Goal: Book appointment/travel/reservation

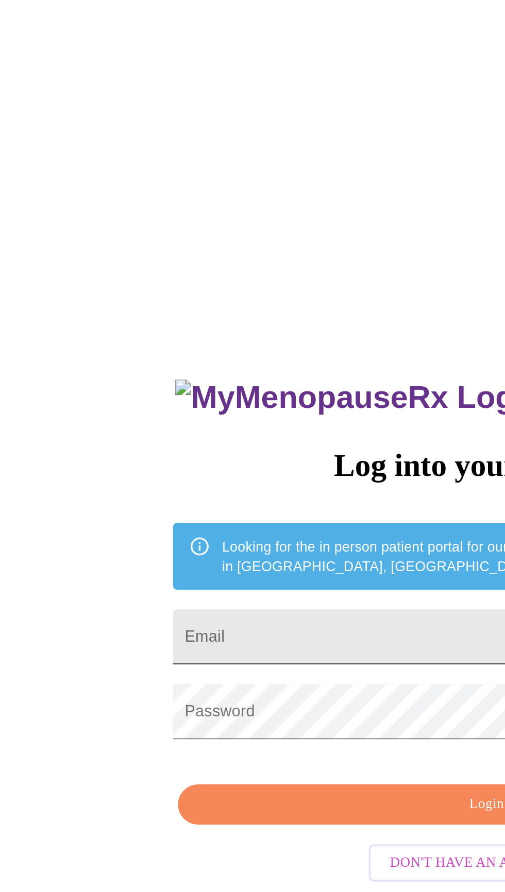
click at [221, 348] on input "Email" at bounding box center [253, 333] width 324 height 29
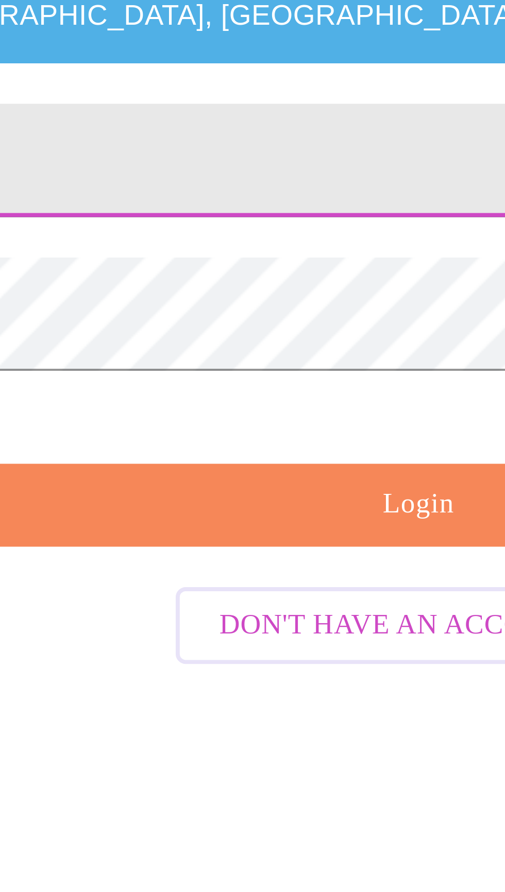
type input "[EMAIL_ADDRESS][DOMAIN_NAME]"
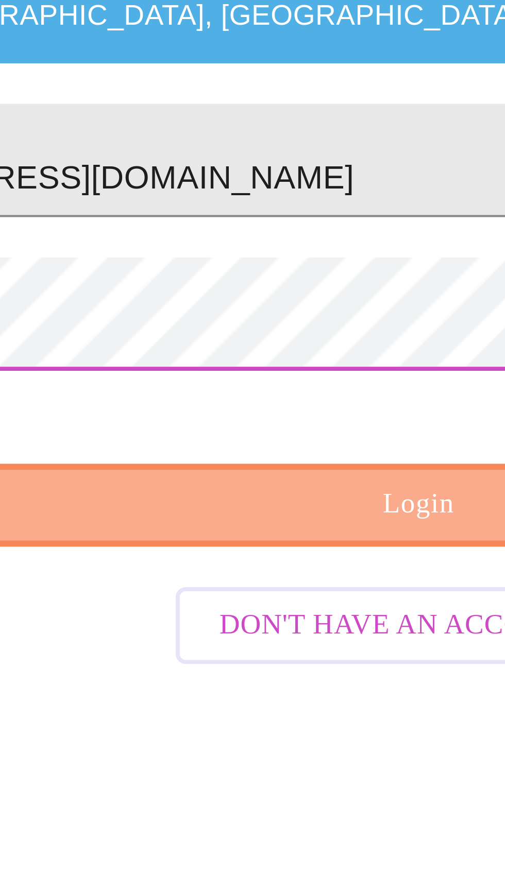
click at [246, 428] on span "Login" at bounding box center [255, 421] width 300 height 13
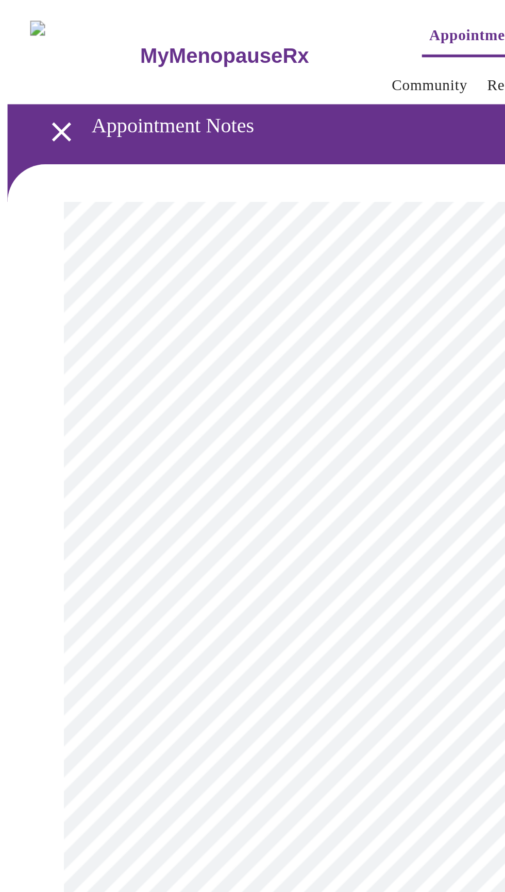
click at [28, 72] on icon "open drawer" at bounding box center [33, 72] width 10 height 10
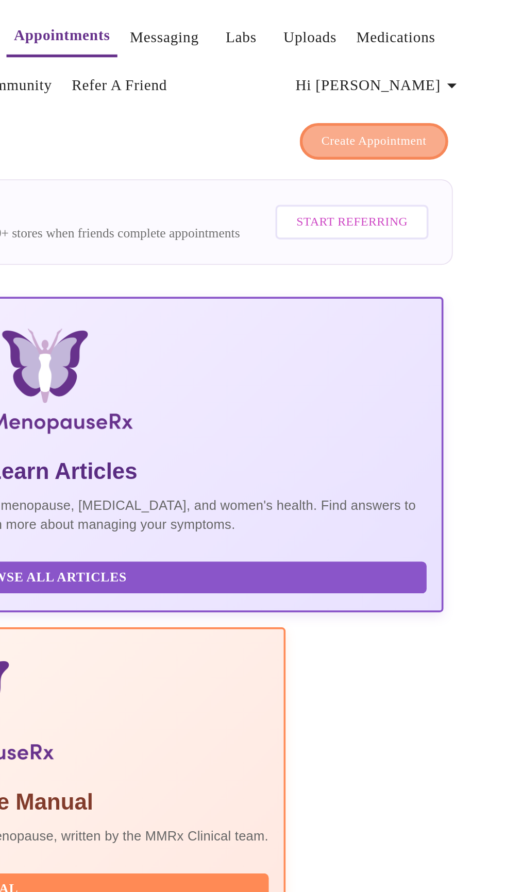
click at [443, 72] on span "Create Appointment" at bounding box center [433, 78] width 58 height 12
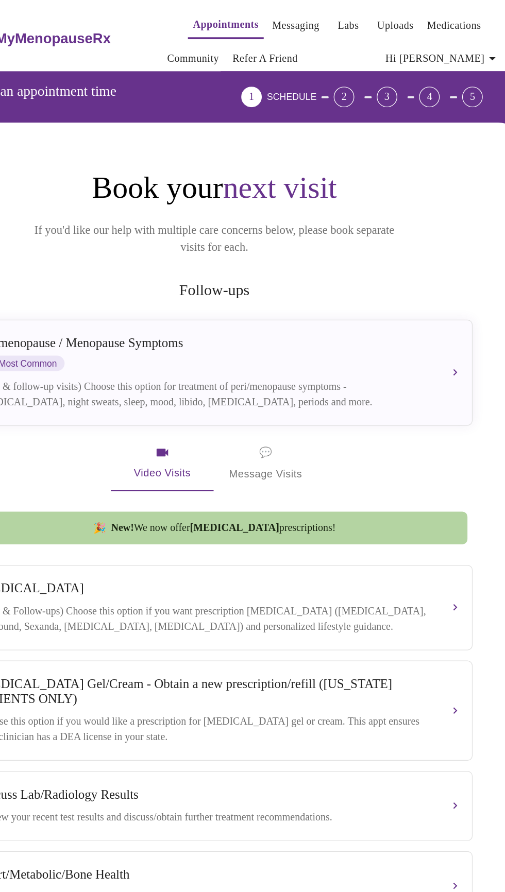
click at [274, 226] on h2 "Follow-ups" at bounding box center [252, 233] width 410 height 14
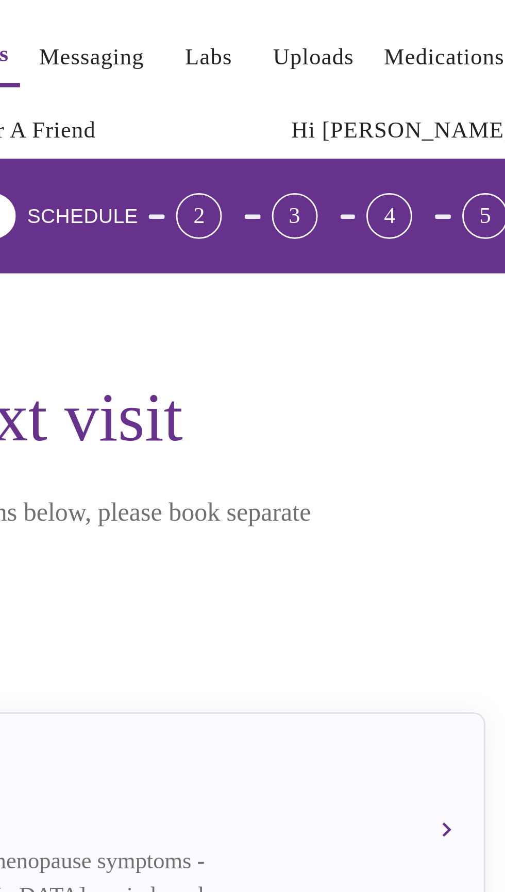
click at [365, 78] on div "2" at bounding box center [356, 78] width 16 height 16
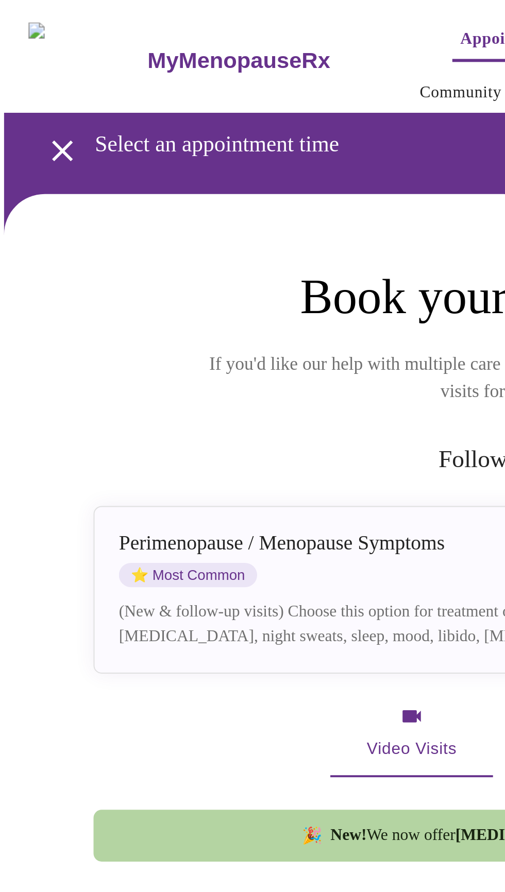
scroll to position [1, 0]
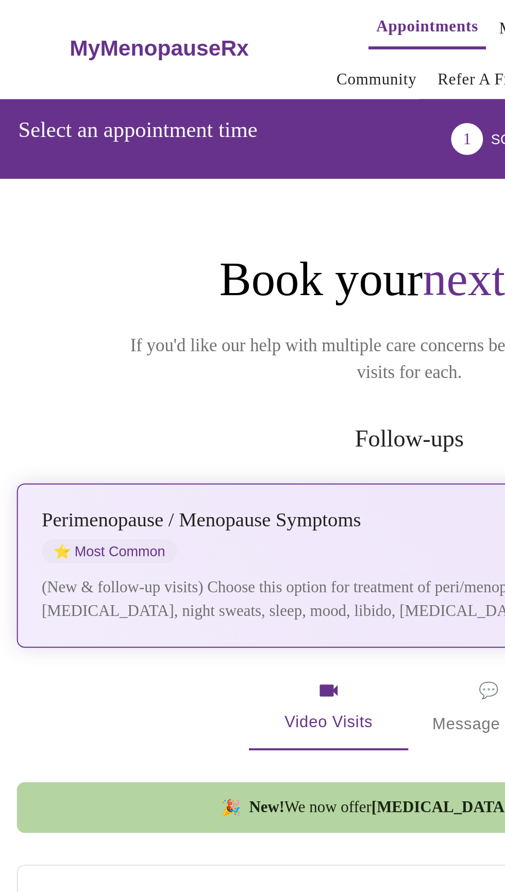
click at [247, 302] on div "(New & follow-up visits) Choose this option for treatment of peri/menopause sym…" at bounding box center [244, 314] width 364 height 25
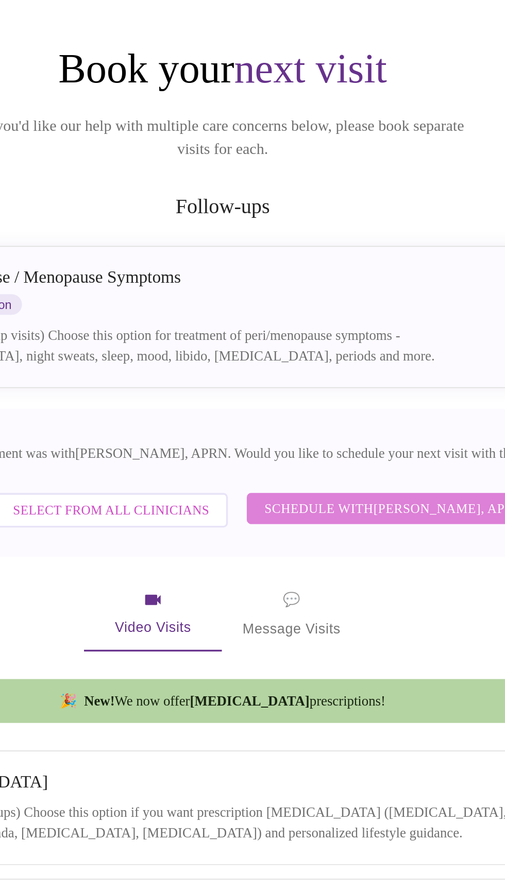
click at [388, 406] on span "Schedule with [PERSON_NAME], APRN" at bounding box center [354, 412] width 155 height 13
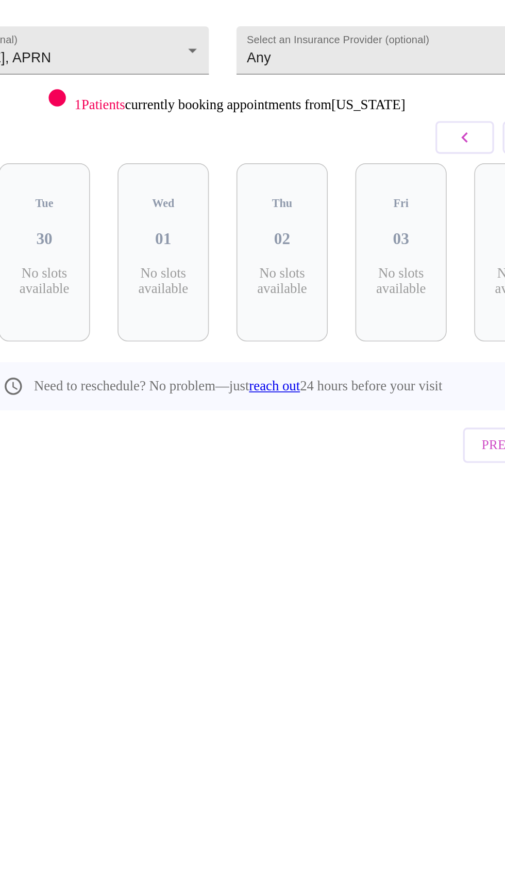
scroll to position [0, 0]
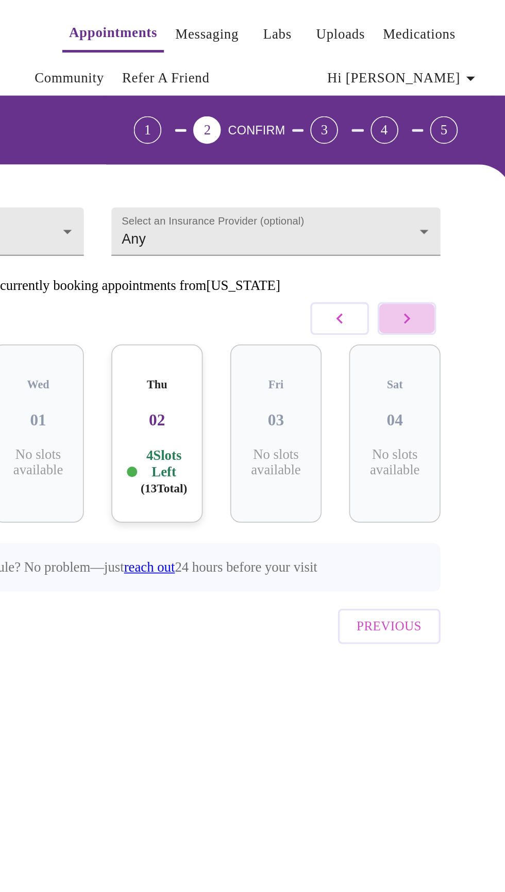
click at [453, 196] on button "button" at bounding box center [437, 191] width 35 height 20
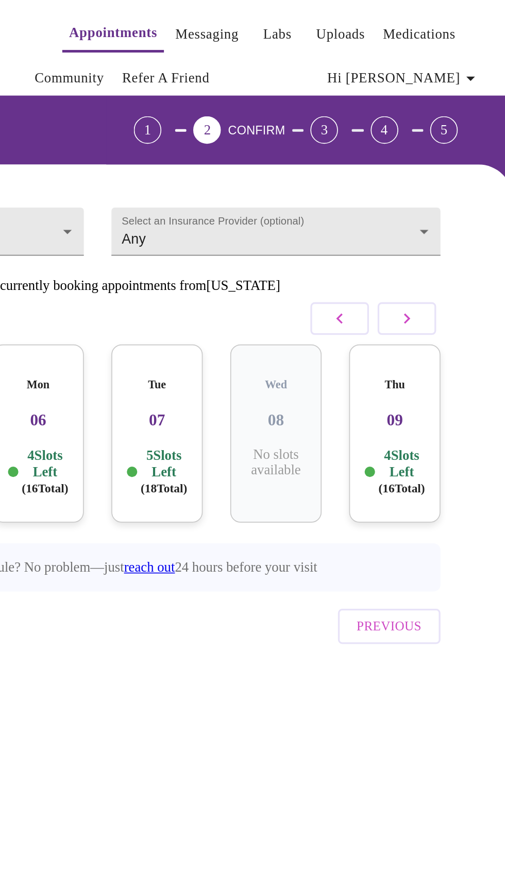
click at [453, 198] on button "button" at bounding box center [437, 191] width 35 height 20
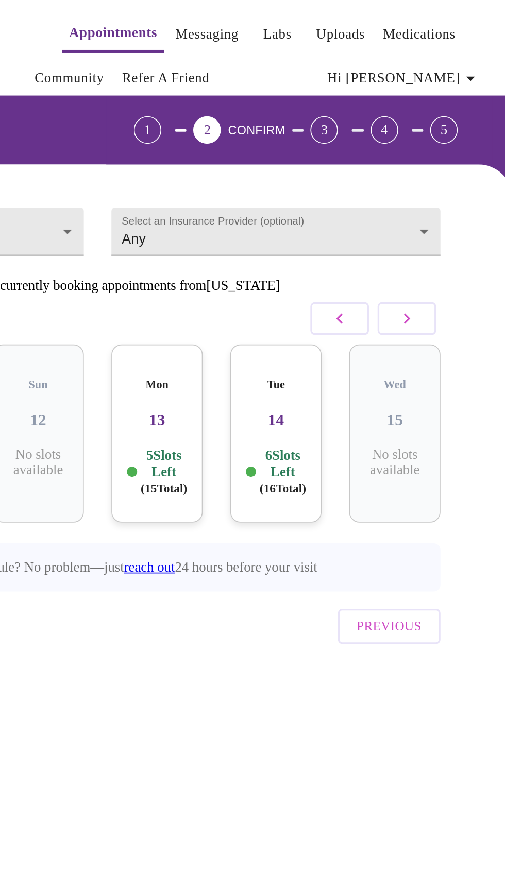
click at [450, 199] on button "button" at bounding box center [437, 191] width 35 height 20
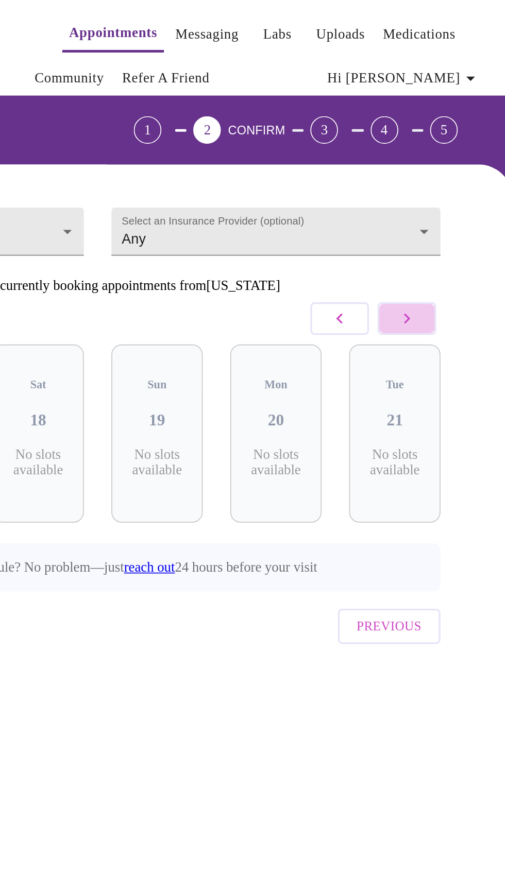
click at [446, 198] on button "button" at bounding box center [437, 191] width 35 height 20
click at [445, 198] on button "button" at bounding box center [437, 191] width 35 height 20
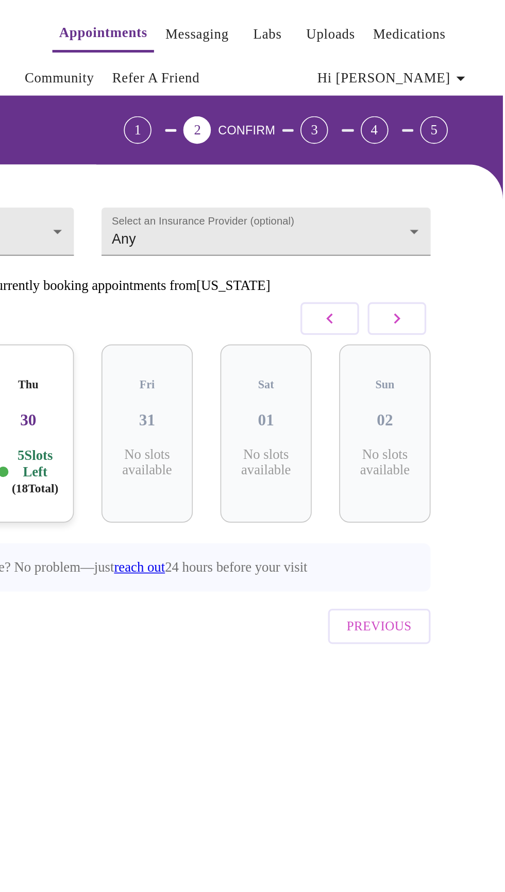
click at [453, 193] on button "button" at bounding box center [437, 191] width 35 height 20
click at [441, 190] on icon "button" at bounding box center [437, 190] width 12 height 12
click at [435, 198] on button "button" at bounding box center [437, 191] width 35 height 20
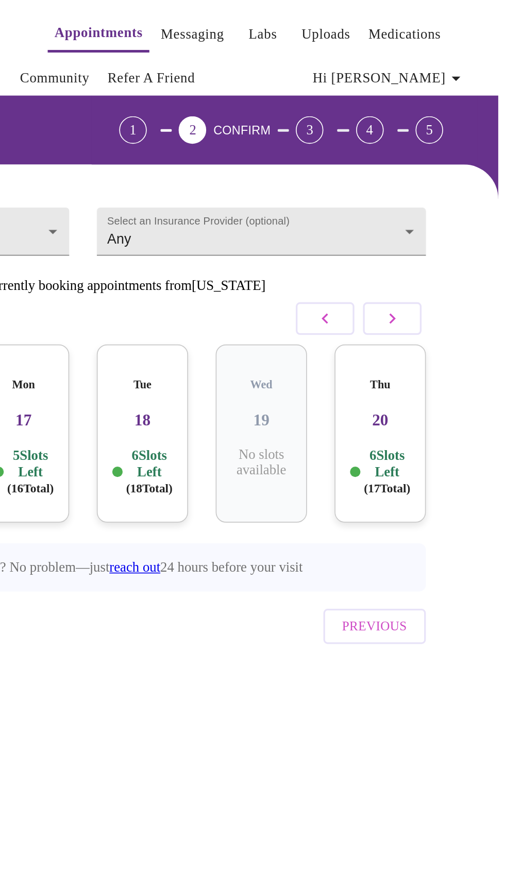
click at [401, 191] on icon "button" at bounding box center [397, 190] width 12 height 12
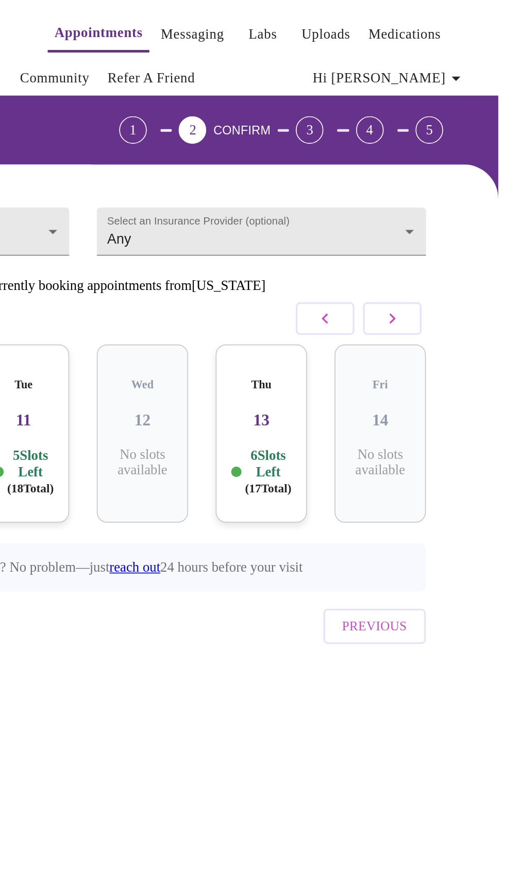
click at [449, 192] on button "button" at bounding box center [437, 191] width 35 height 20
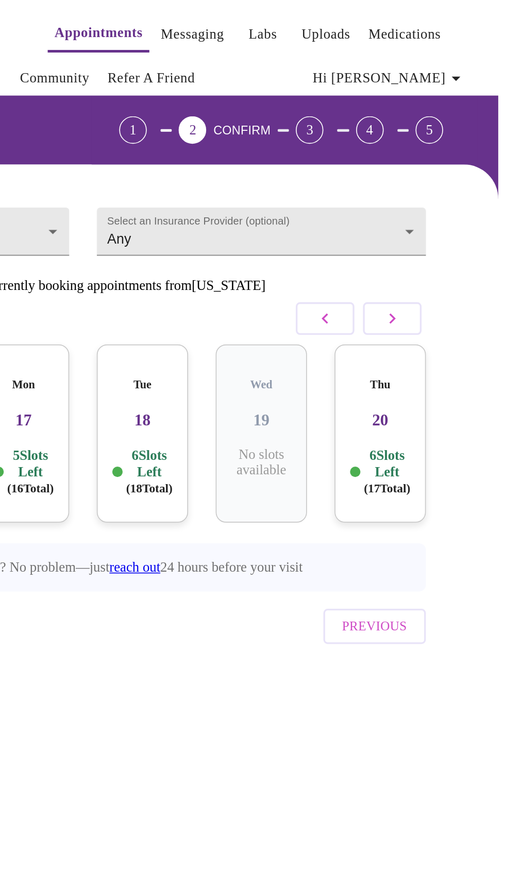
click at [444, 199] on button "button" at bounding box center [437, 191] width 35 height 20
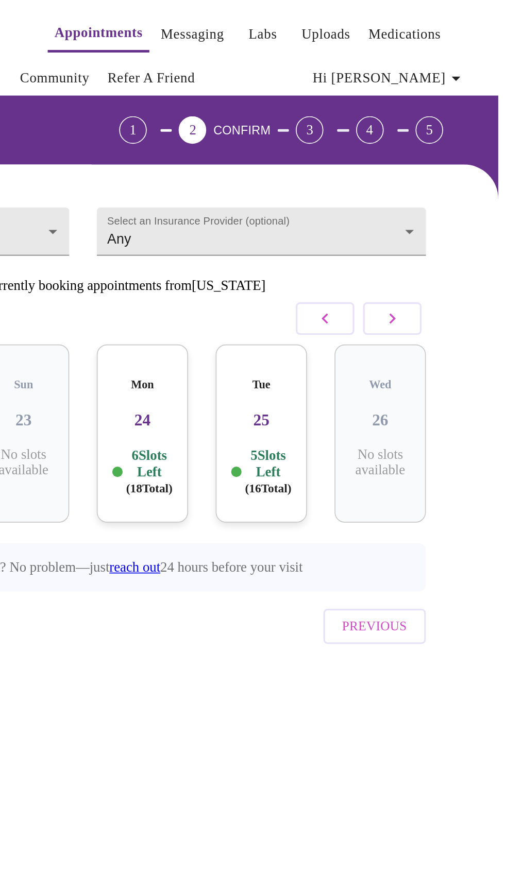
click at [451, 195] on button "button" at bounding box center [437, 191] width 35 height 20
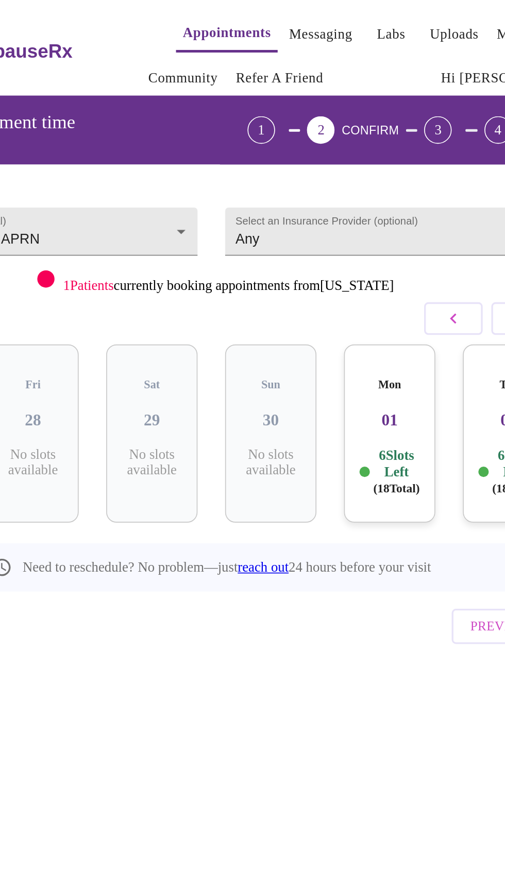
click at [399, 191] on icon "button" at bounding box center [397, 191] width 4 height 6
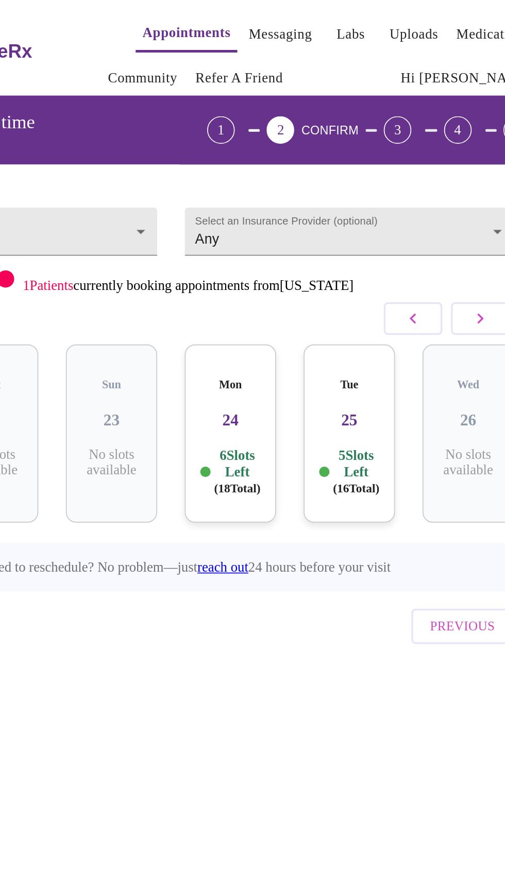
click at [370, 252] on div "Tue 25 5 Slots Left ( 16 Total)" at bounding box center [359, 259] width 55 height 107
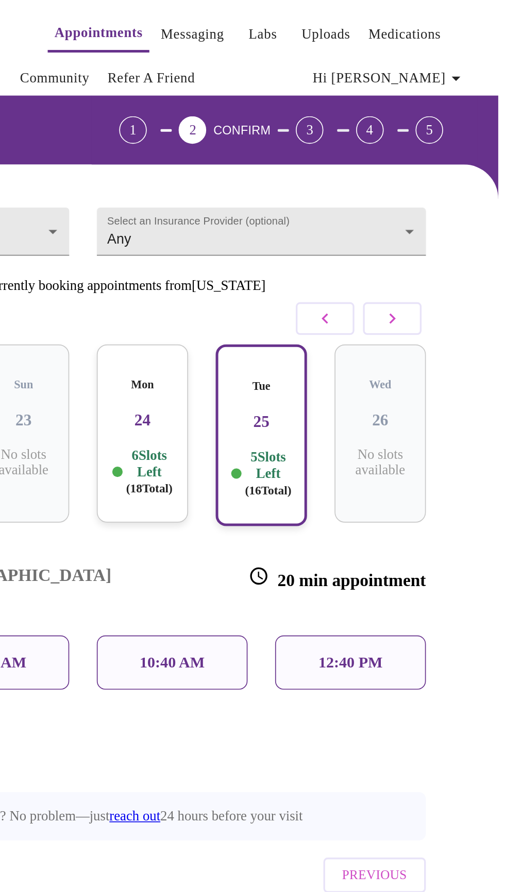
click at [330, 380] on div "10:40 AM" at bounding box center [306, 396] width 90 height 32
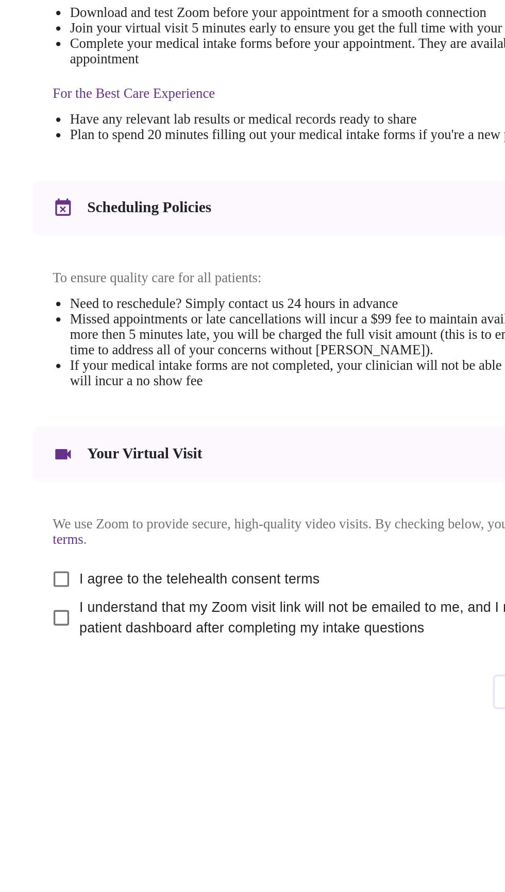
click at [64, 690] on input "I agree to the telehealth consent terms" at bounding box center [65, 679] width 22 height 22
checkbox input "true"
click at [60, 713] on input "I understand that my Zoom visit link will not be emailed to me, and I must acce…" at bounding box center [65, 702] width 22 height 22
checkbox input "true"
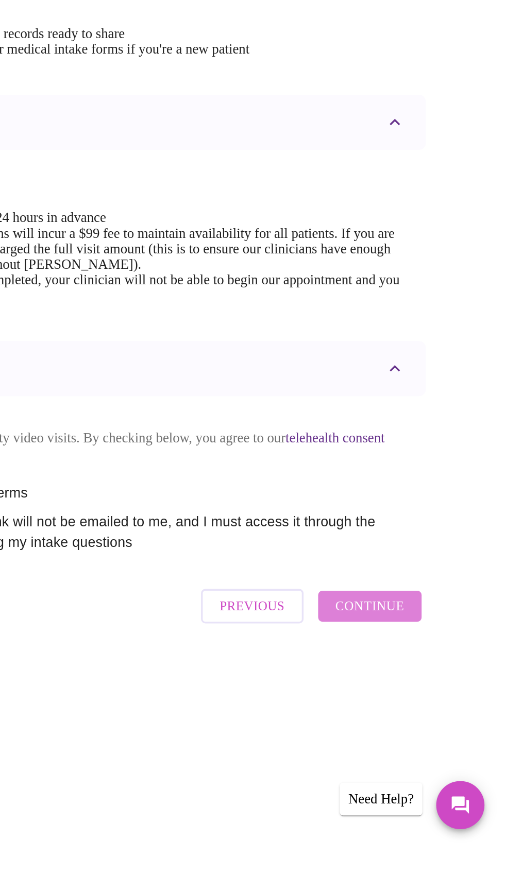
click at [445, 753] on span "Continue" at bounding box center [423, 746] width 41 height 13
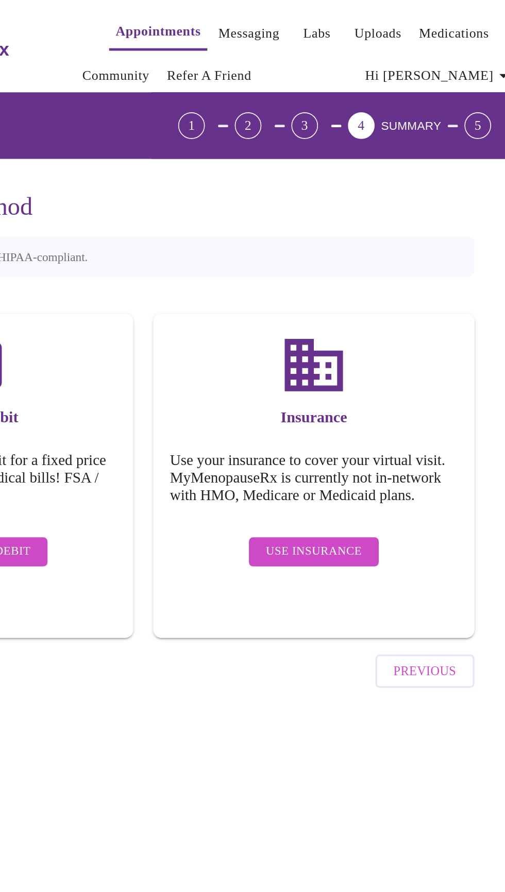
click at [383, 347] on span "Use Insurance" at bounding box center [357, 341] width 59 height 13
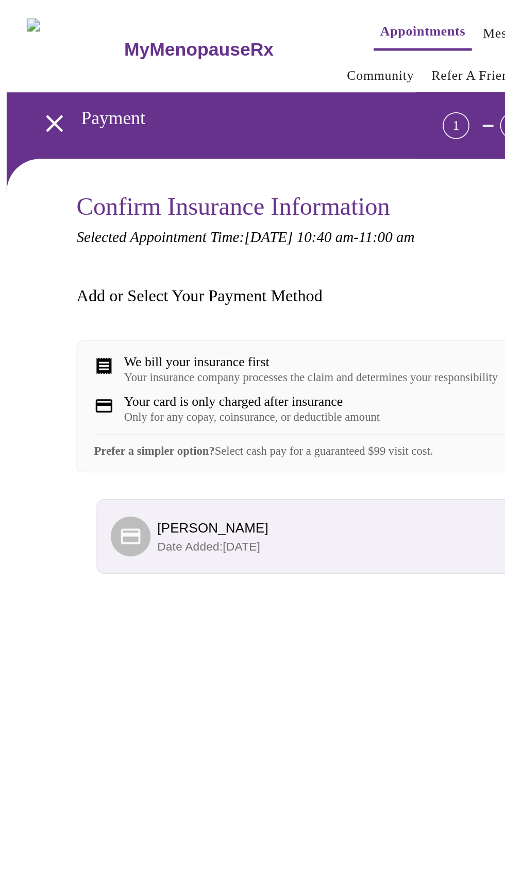
click at [235, 227] on div "We bill your insurance first" at bounding box center [192, 223] width 231 height 9
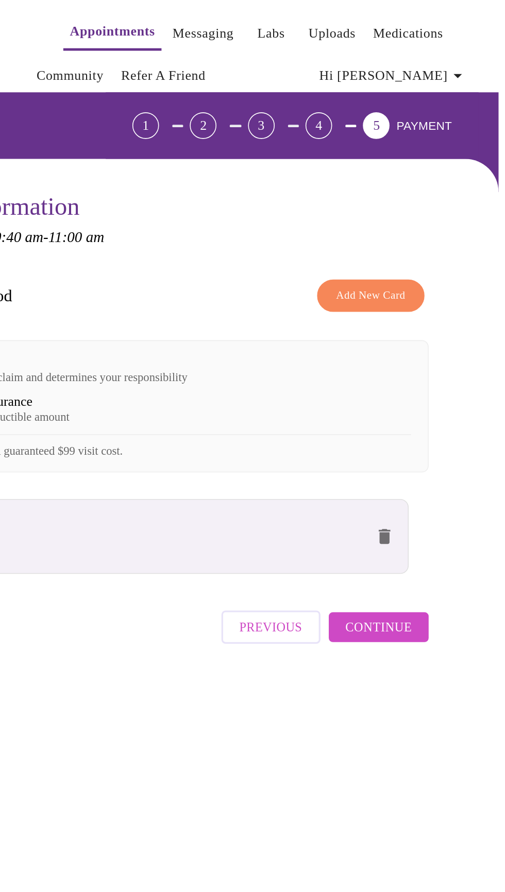
click at [455, 398] on button "Continue" at bounding box center [427, 388] width 62 height 19
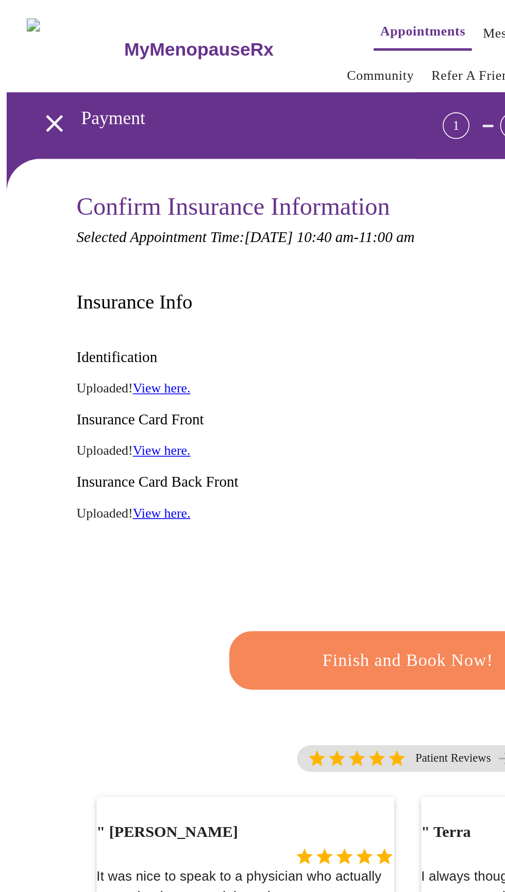
click at [258, 400] on span "Finish and Book Now!" at bounding box center [252, 409] width 191 height 19
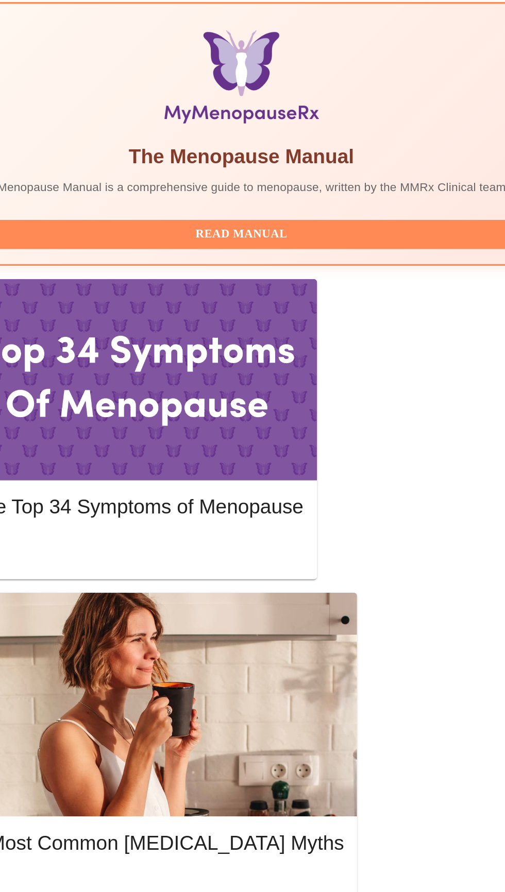
scroll to position [83, 0]
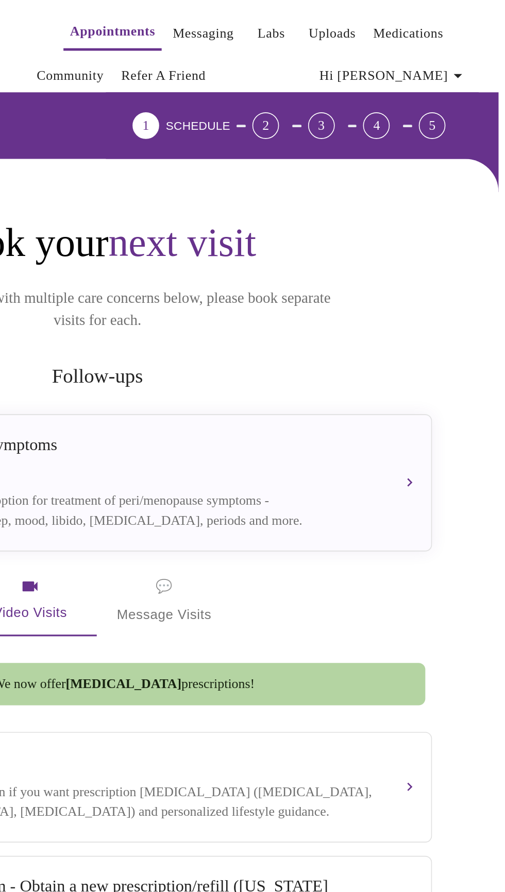
click at [250, 17] on link "Appointments" at bounding box center [261, 19] width 53 height 14
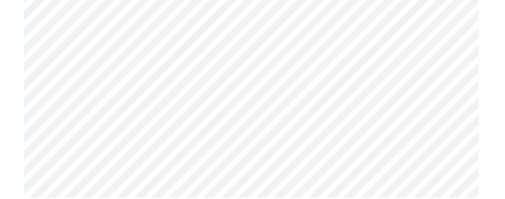
scroll to position [4430, 0]
